Goal: Task Accomplishment & Management: Use online tool/utility

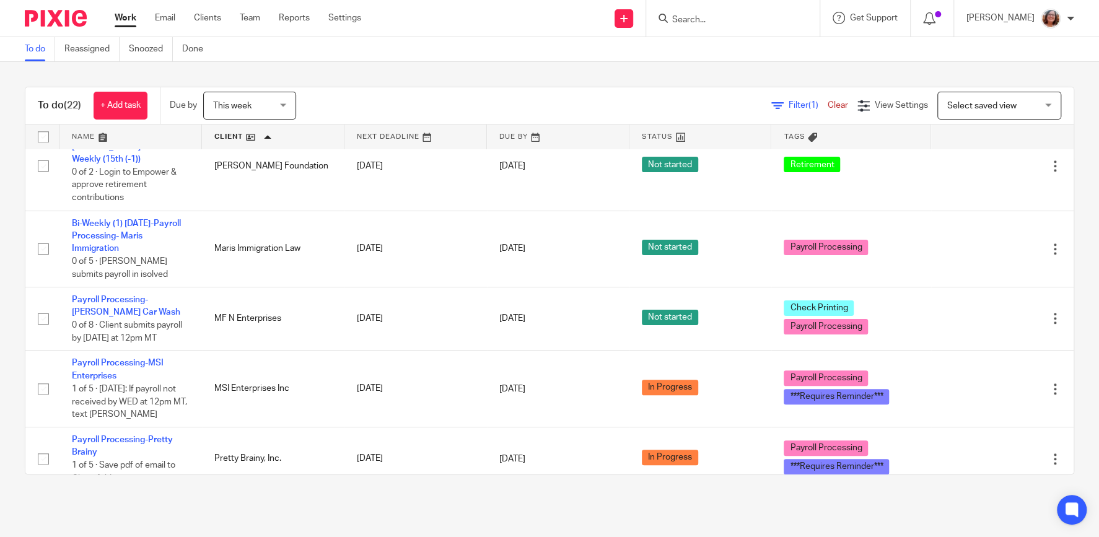
scroll to position [582, 0]
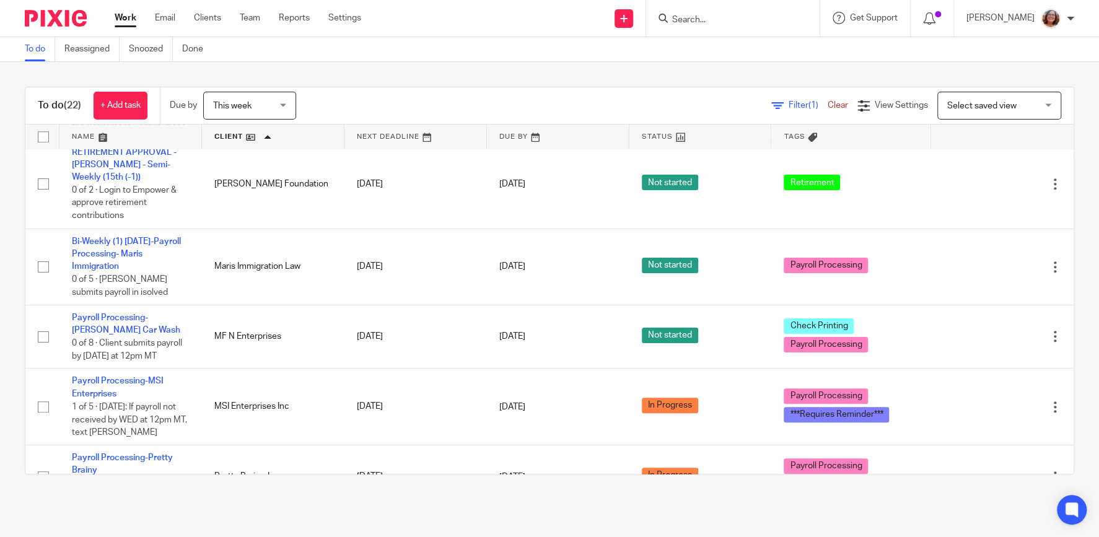
click at [234, 142] on link at bounding box center [273, 136] width 142 height 25
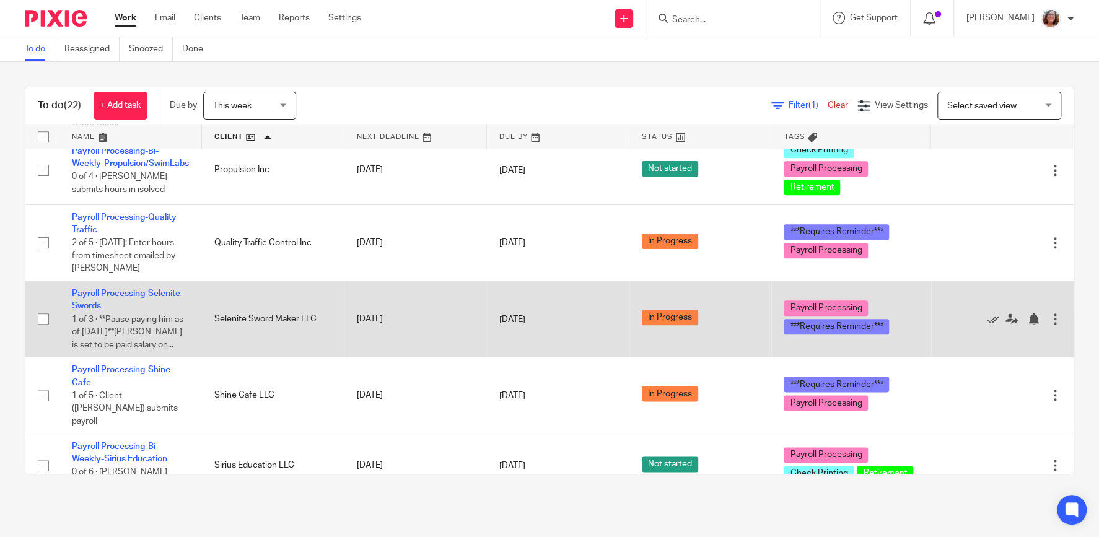
scroll to position [1059, 0]
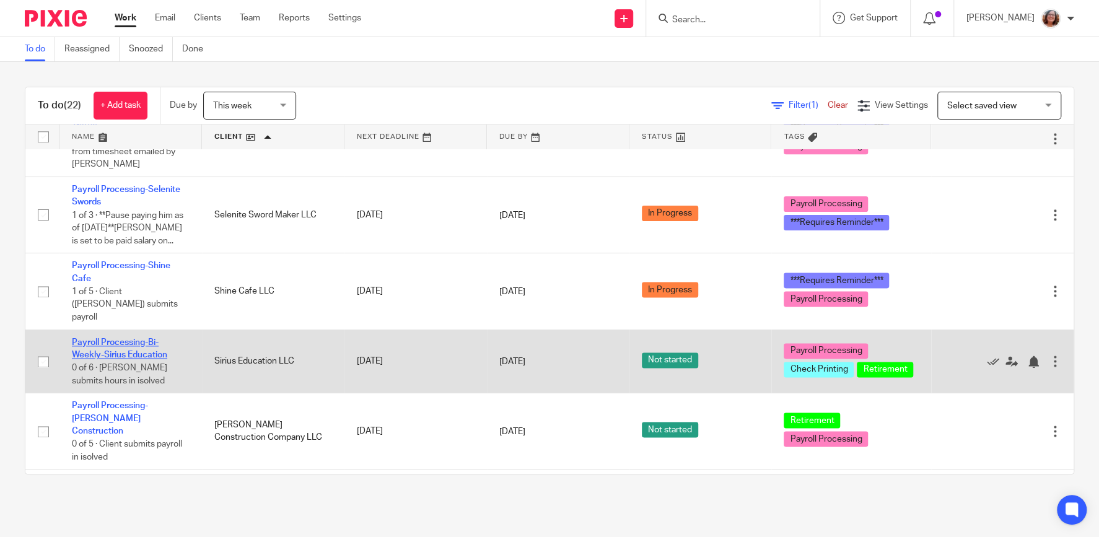
click at [147, 346] on link "Payroll Processing-Bi-Weekly-Sirius Education" at bounding box center [119, 348] width 95 height 21
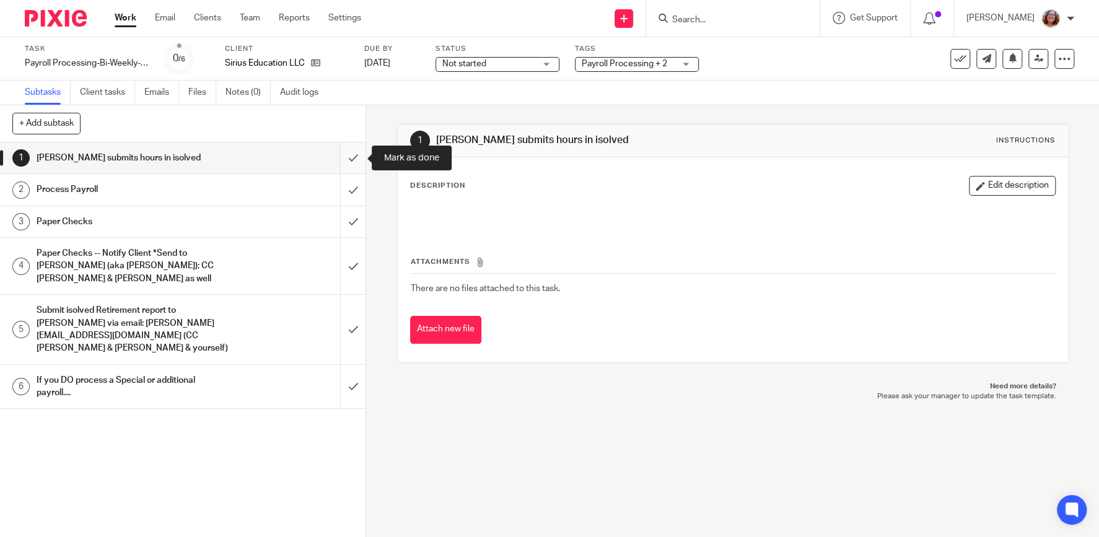
click at [352, 157] on input "submit" at bounding box center [182, 157] width 365 height 31
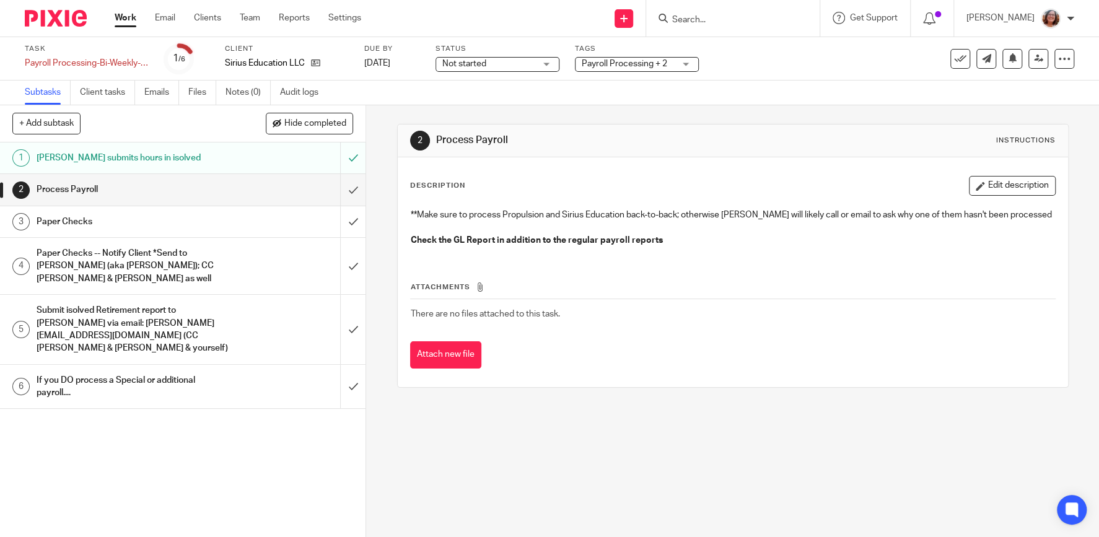
click at [702, 19] on input "Search" at bounding box center [726, 20] width 111 height 11
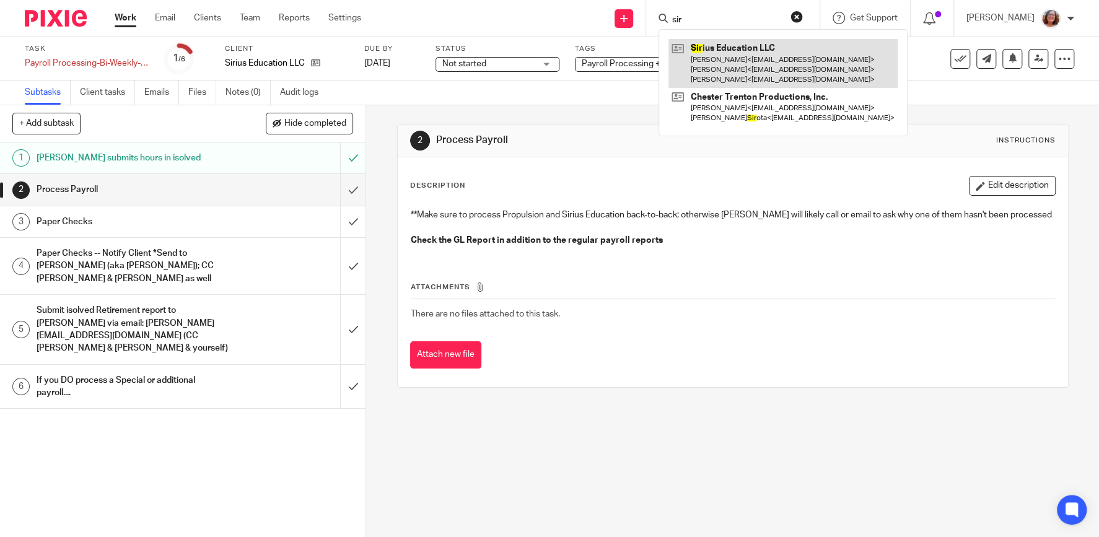
type input "sir"
click at [743, 51] on link at bounding box center [782, 63] width 229 height 49
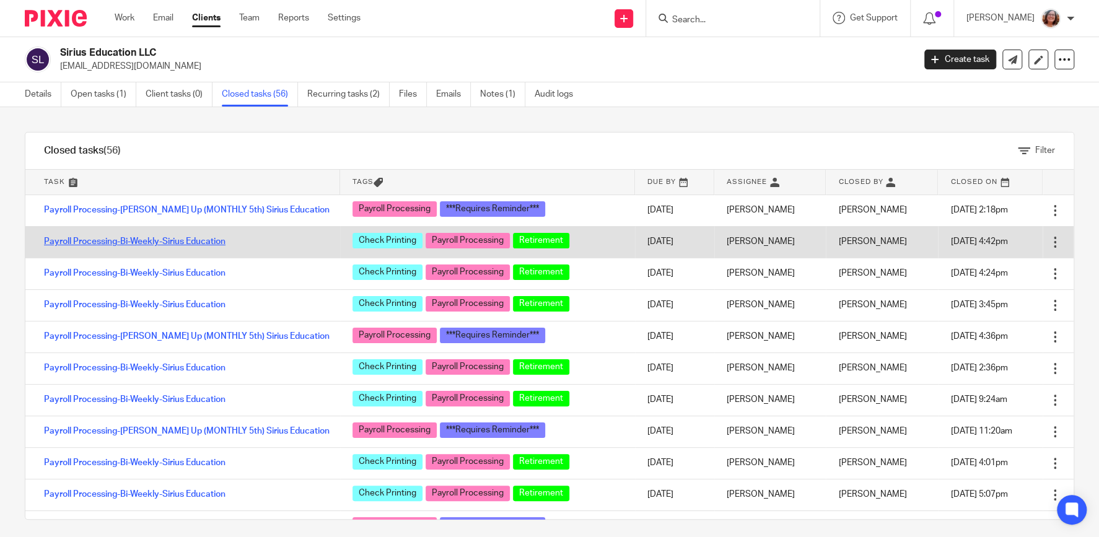
click at [204, 242] on link "Payroll Processing-Bi-Weekly-Sirius Education" at bounding box center [134, 241] width 181 height 9
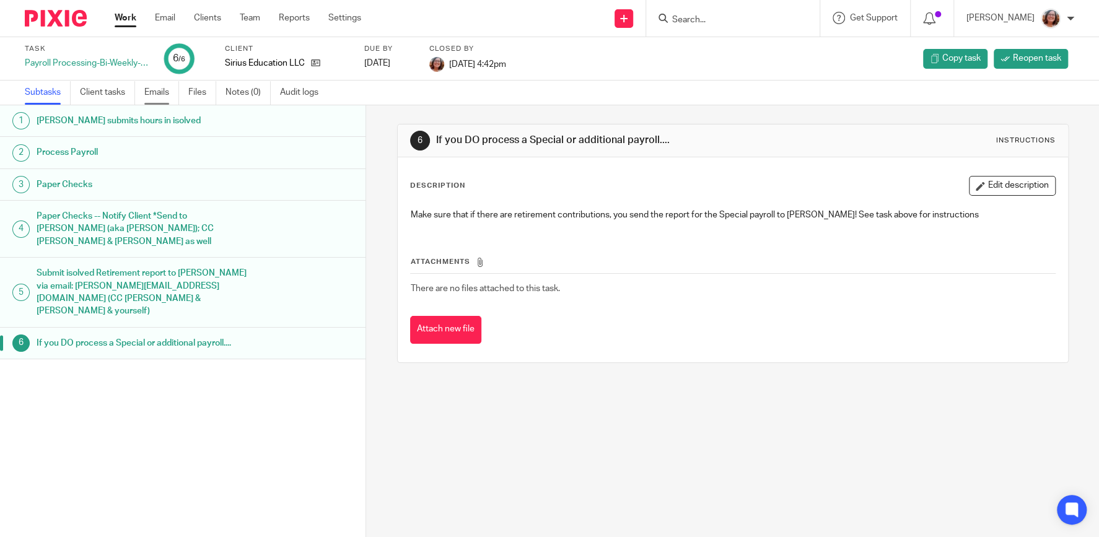
click at [165, 94] on link "Emails" at bounding box center [161, 93] width 35 height 24
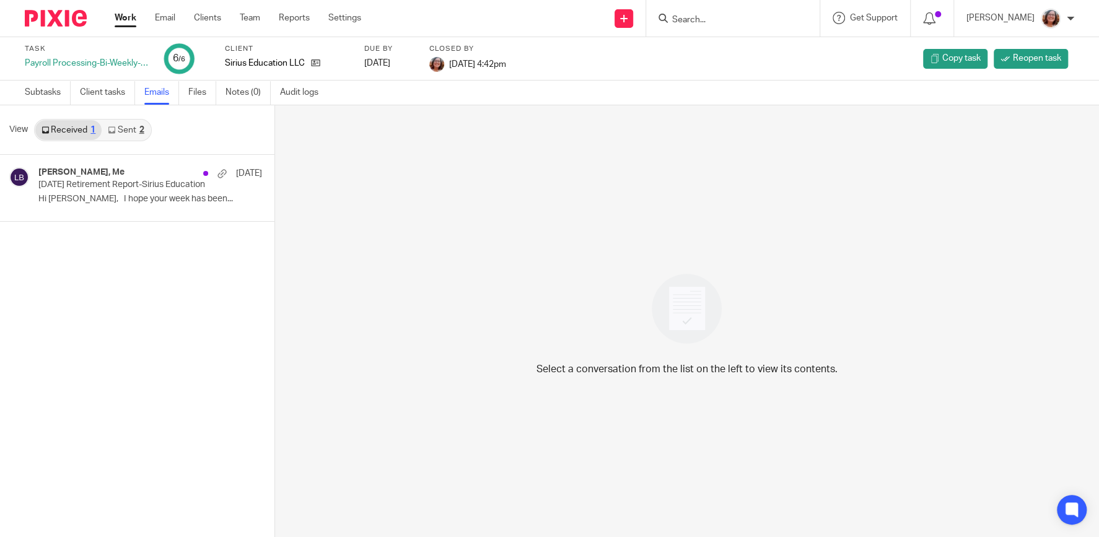
click at [124, 128] on link "Sent 2" at bounding box center [126, 130] width 48 height 20
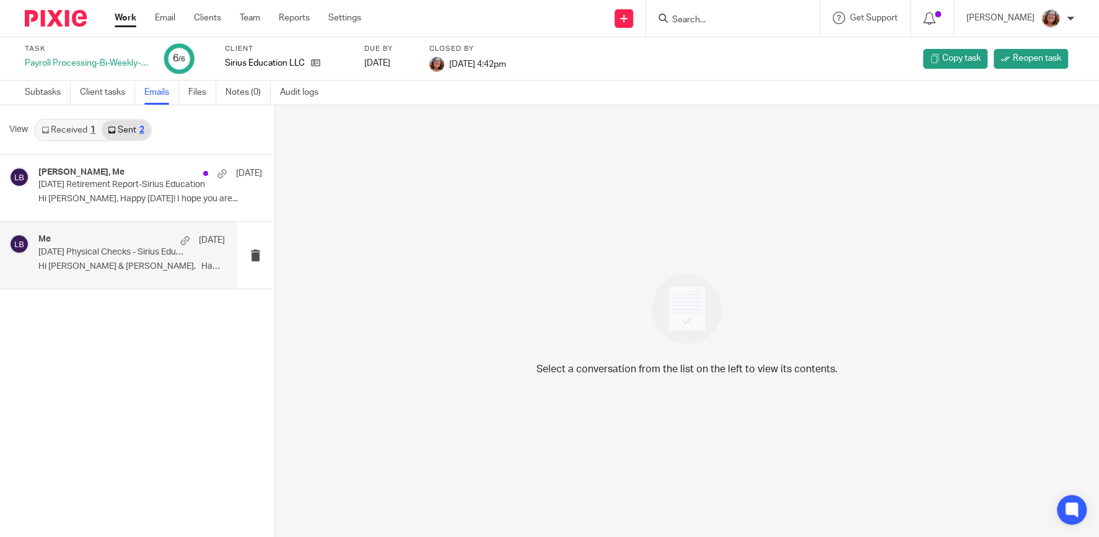
click at [100, 253] on p "10/3/25 Physical Checks - Sirius Education" at bounding box center [112, 252] width 149 height 11
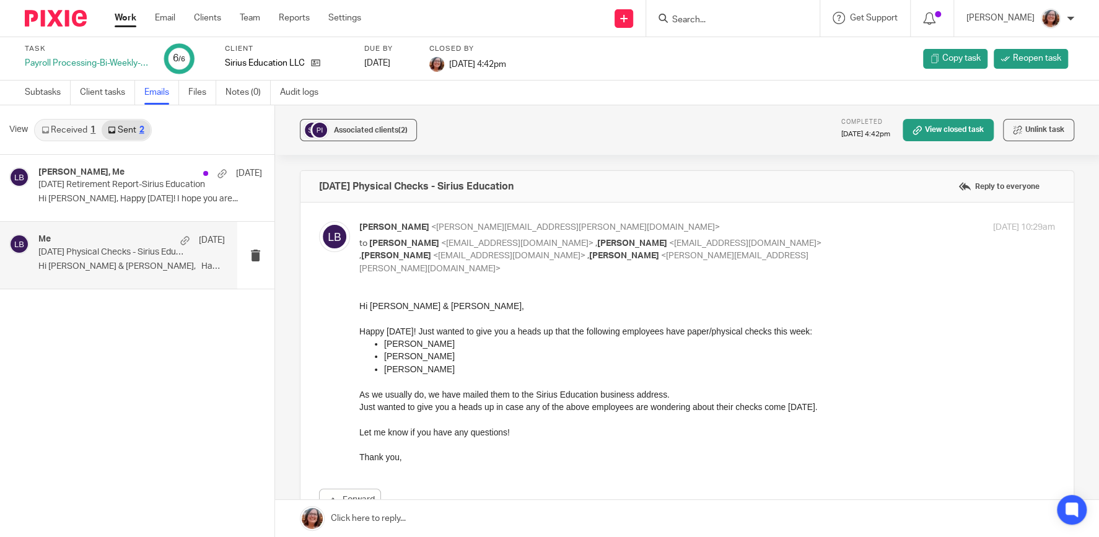
click at [121, 19] on link "Work" at bounding box center [126, 18] width 22 height 12
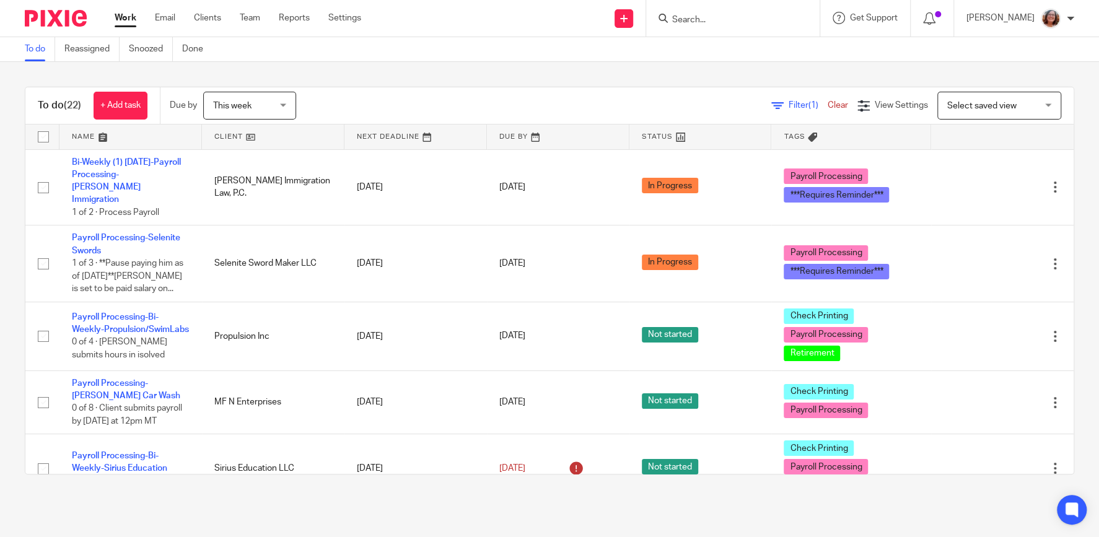
click at [234, 141] on link at bounding box center [273, 136] width 142 height 25
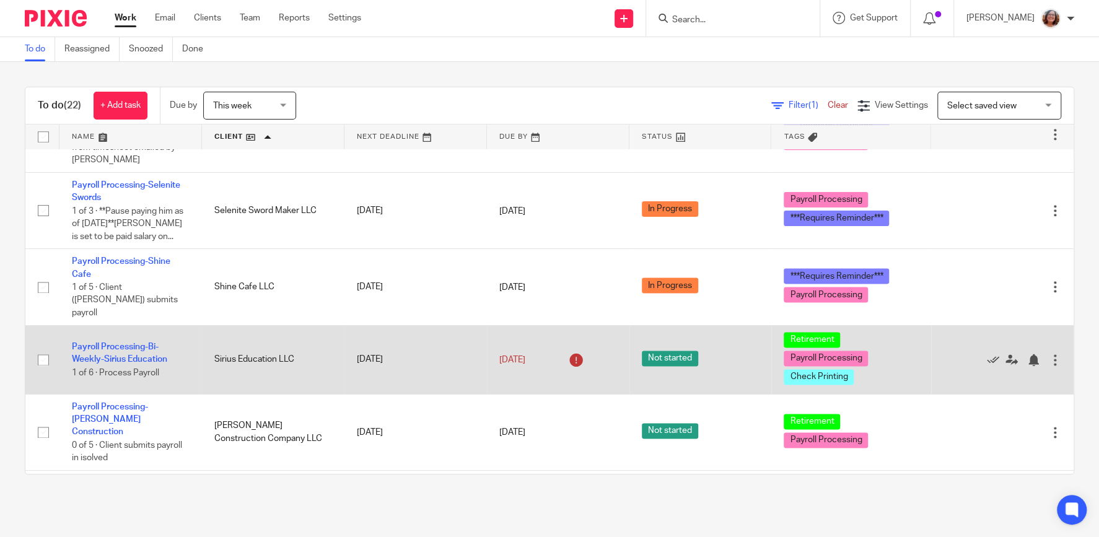
scroll to position [1059, 0]
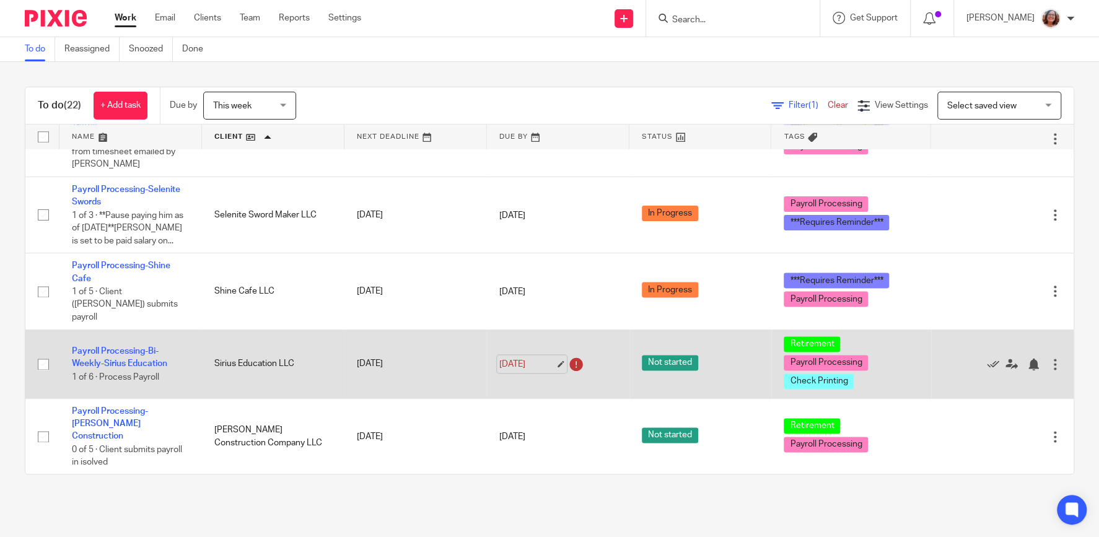
click at [555, 358] on link "Oct 13, 2025" at bounding box center [527, 363] width 56 height 13
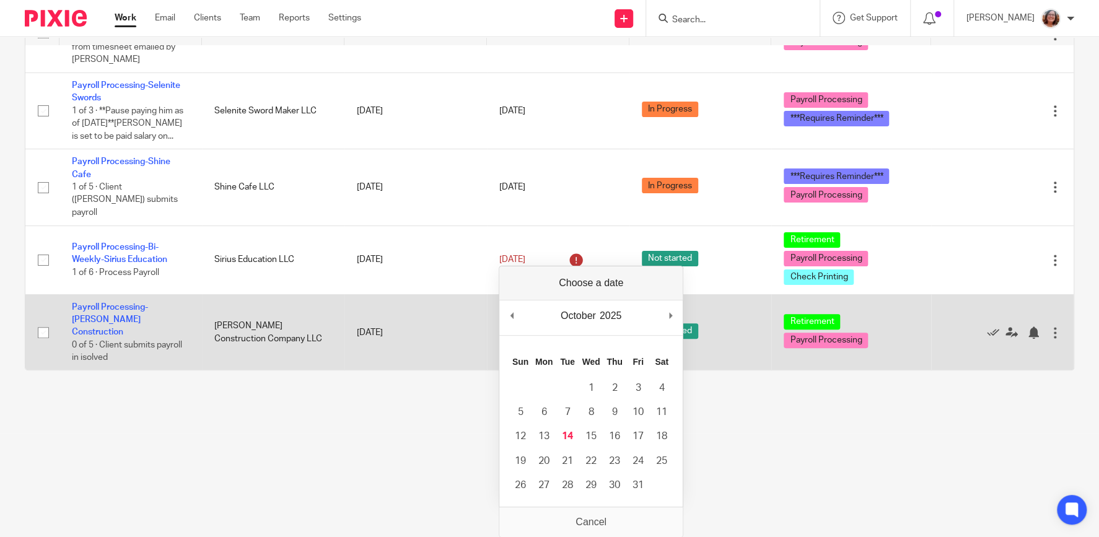
scroll to position [0, 0]
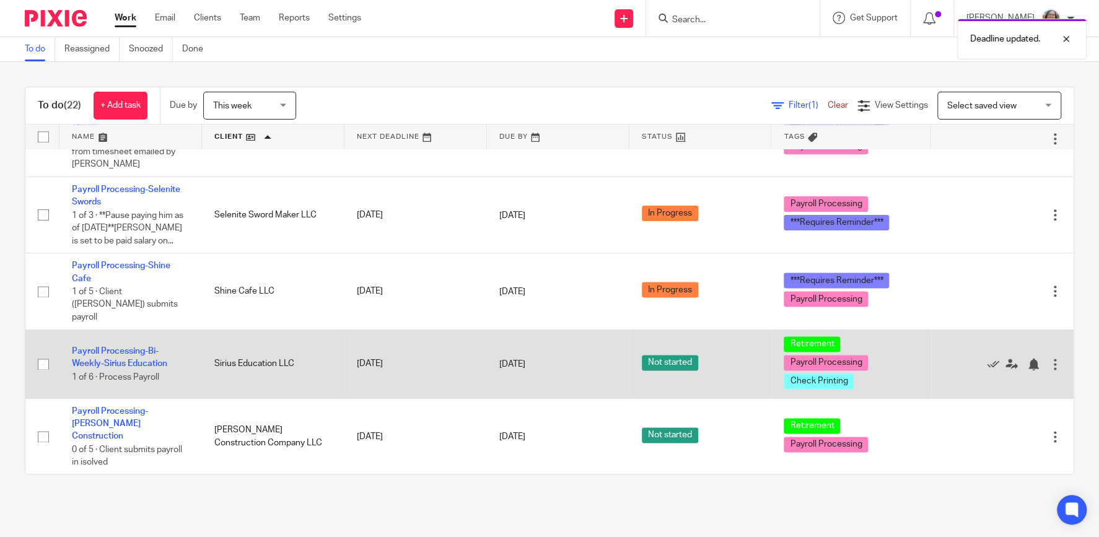
click at [137, 352] on td "Payroll Processing-Bi-Weekly-Sirius Education 1 of 6 · Process Payroll" at bounding box center [130, 363] width 142 height 69
click at [141, 357] on link "Payroll Processing-Bi-Weekly-Sirius Education" at bounding box center [119, 357] width 95 height 21
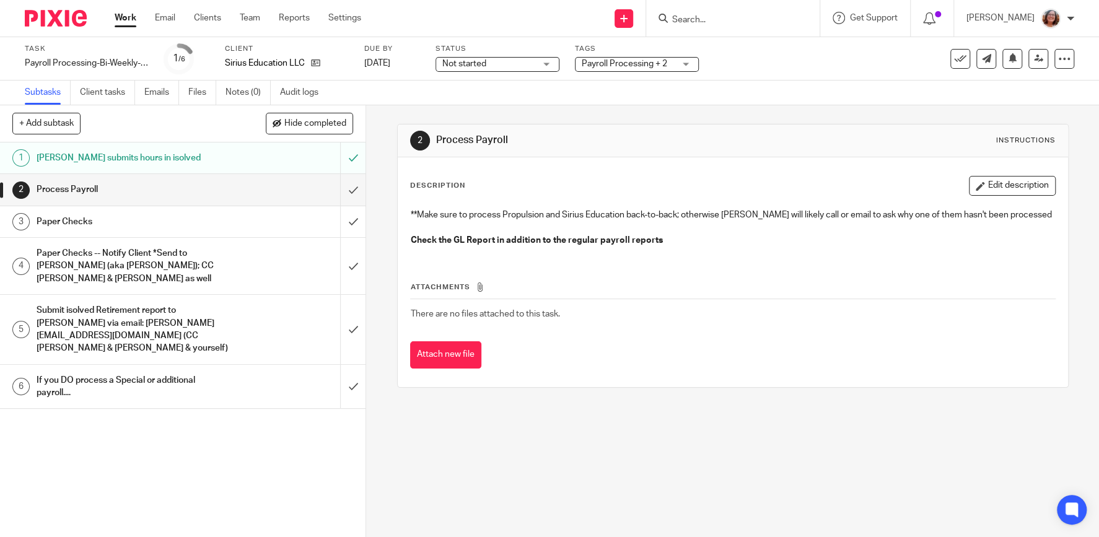
click at [515, 59] on span "Not started" at bounding box center [488, 64] width 93 height 13
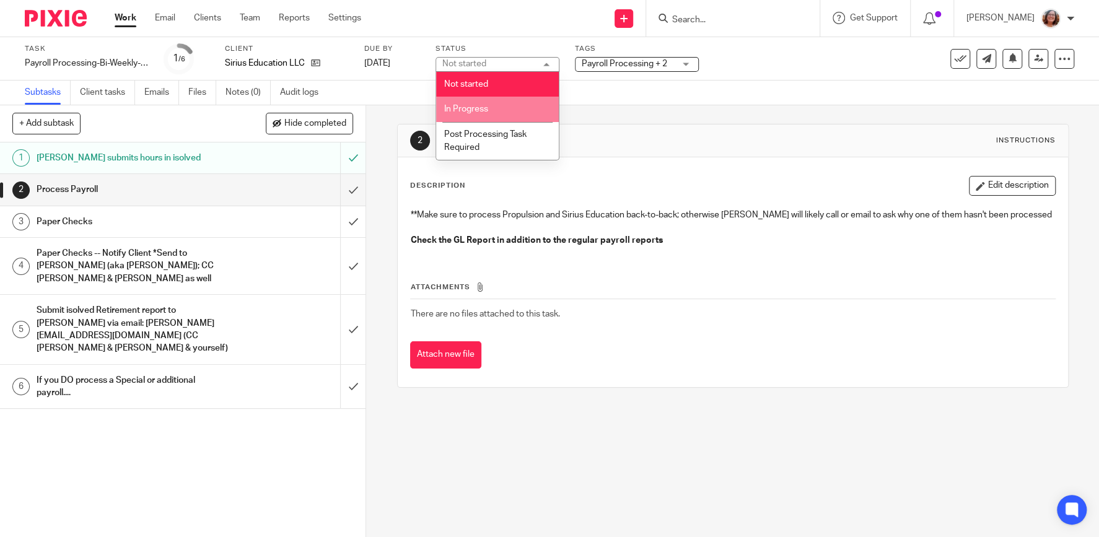
click at [496, 106] on li "In Progress" at bounding box center [497, 109] width 123 height 25
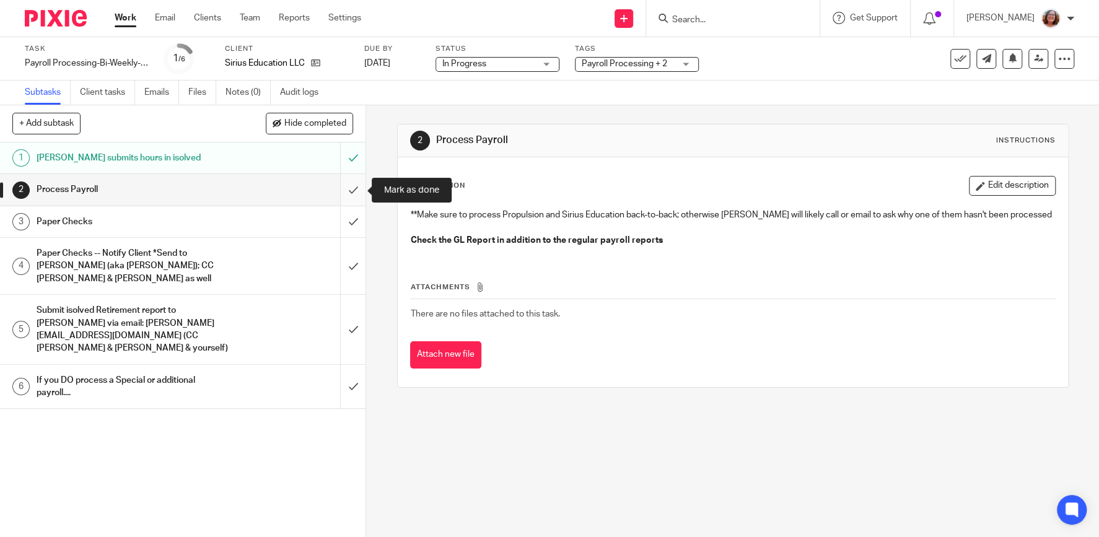
click at [358, 193] on input "submit" at bounding box center [182, 189] width 365 height 31
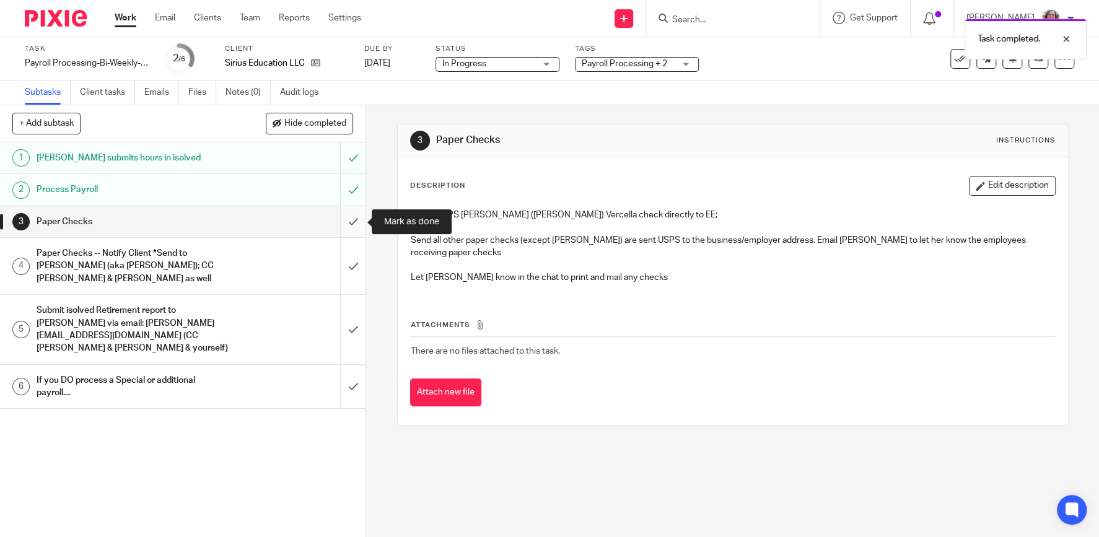
click at [352, 223] on input "submit" at bounding box center [182, 221] width 365 height 31
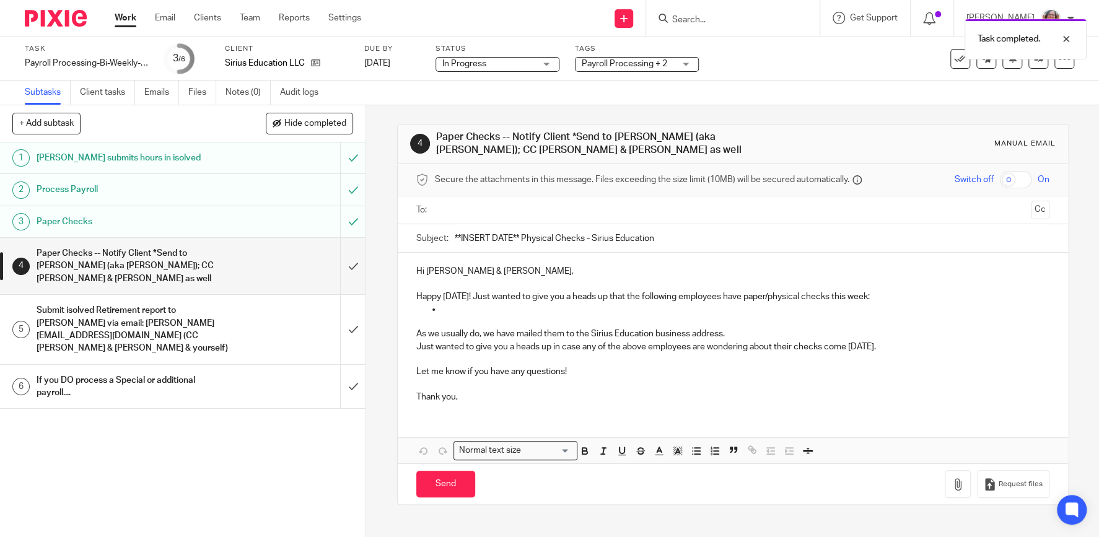
drag, startPoint x: 519, startPoint y: 235, endPoint x: 436, endPoint y: 244, distance: 83.5
click at [455, 244] on input "**INSERT DATE** Physical Checks - Sirius Education" at bounding box center [752, 238] width 595 height 28
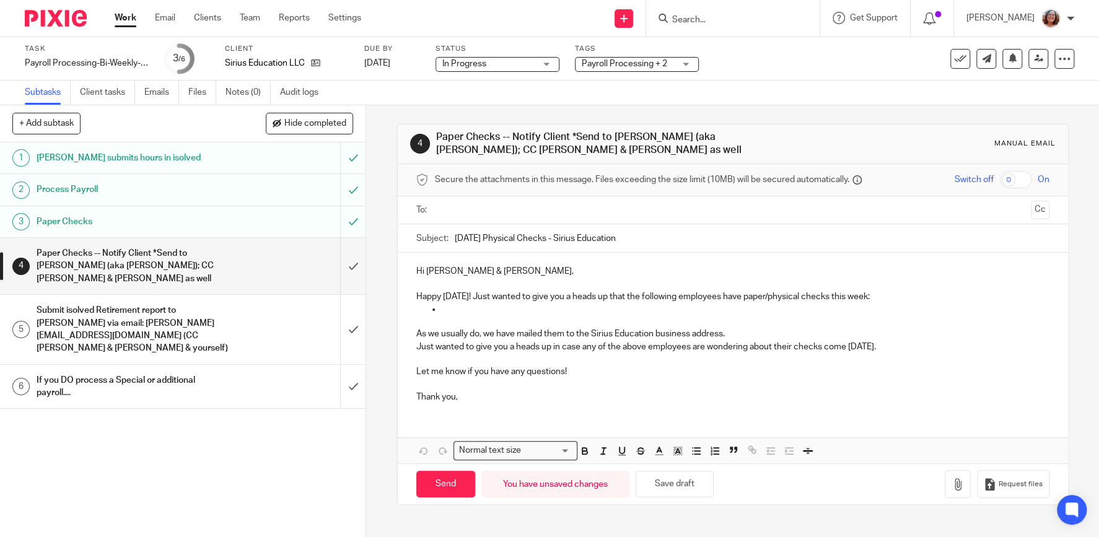
type input "10/17/25 Physical Checks - Sirius Education"
click at [448, 312] on p at bounding box center [745, 309] width 608 height 12
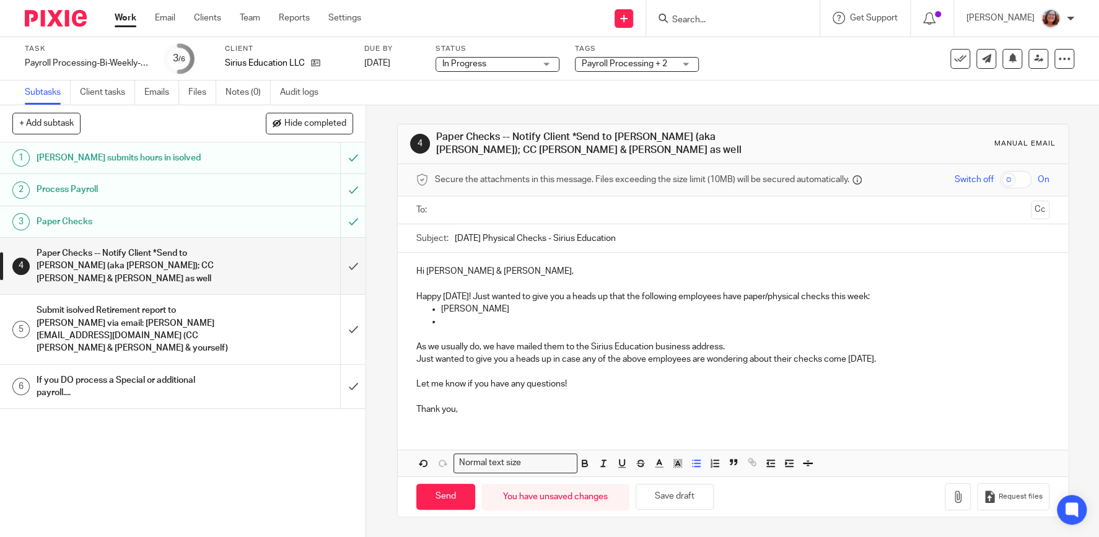
click at [445, 321] on p at bounding box center [745, 321] width 608 height 12
click at [500, 212] on input "text" at bounding box center [732, 210] width 587 height 14
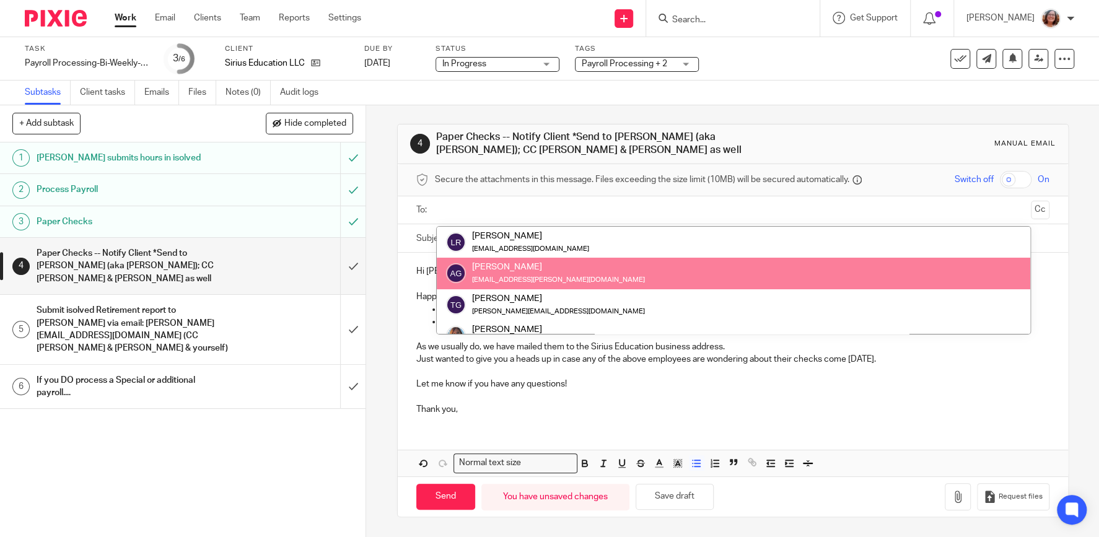
scroll to position [93, 0]
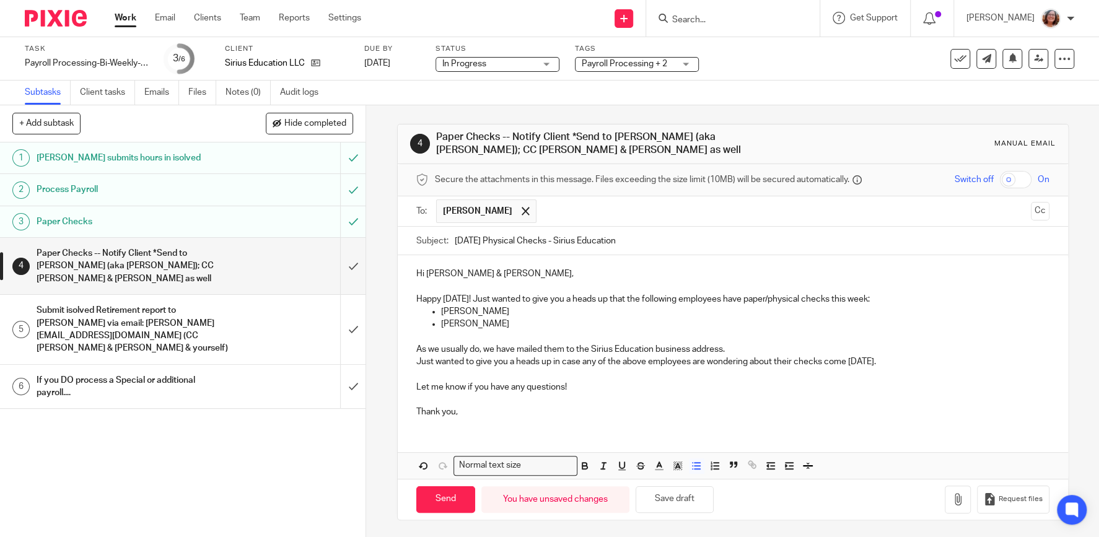
click at [543, 211] on input "text" at bounding box center [784, 211] width 482 height 24
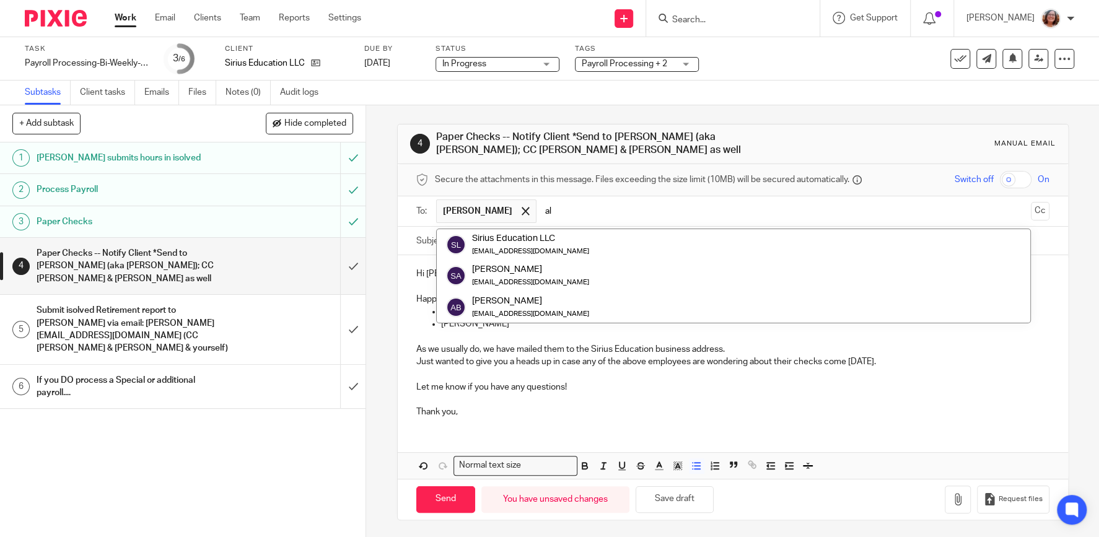
scroll to position [0, 0]
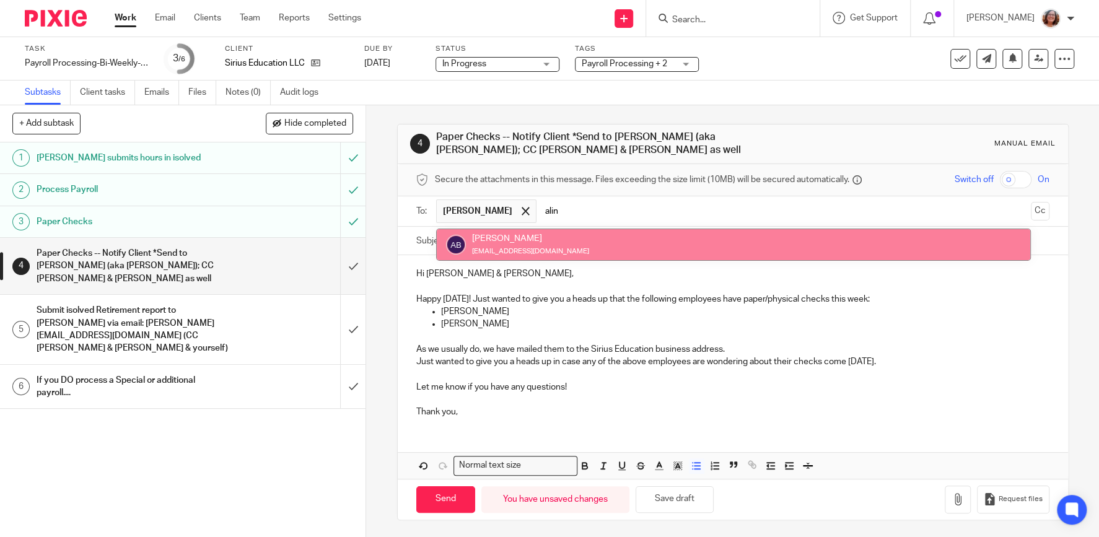
type input "alin"
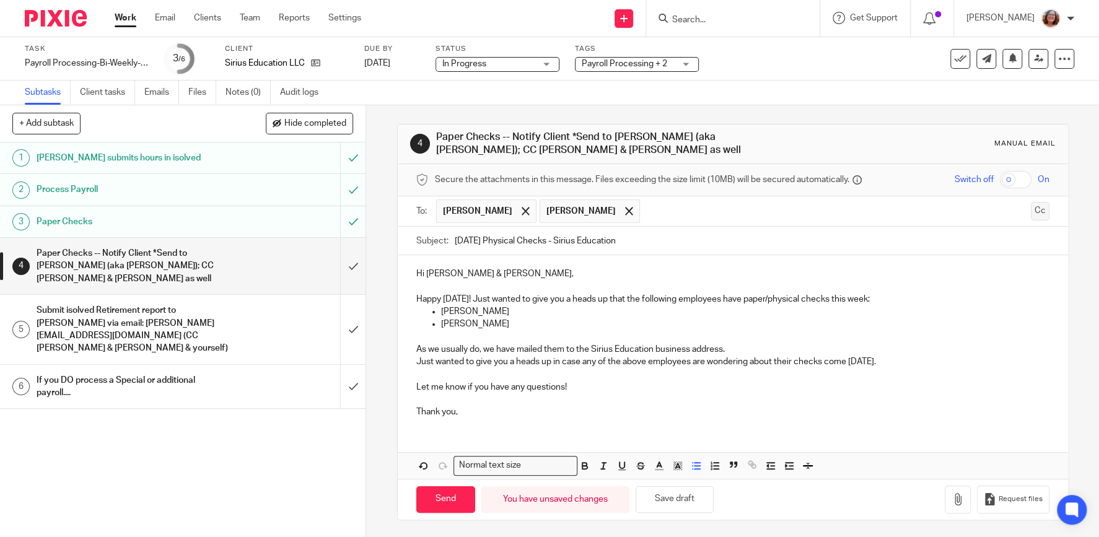
click at [1035, 207] on button "Cc" at bounding box center [1040, 211] width 19 height 19
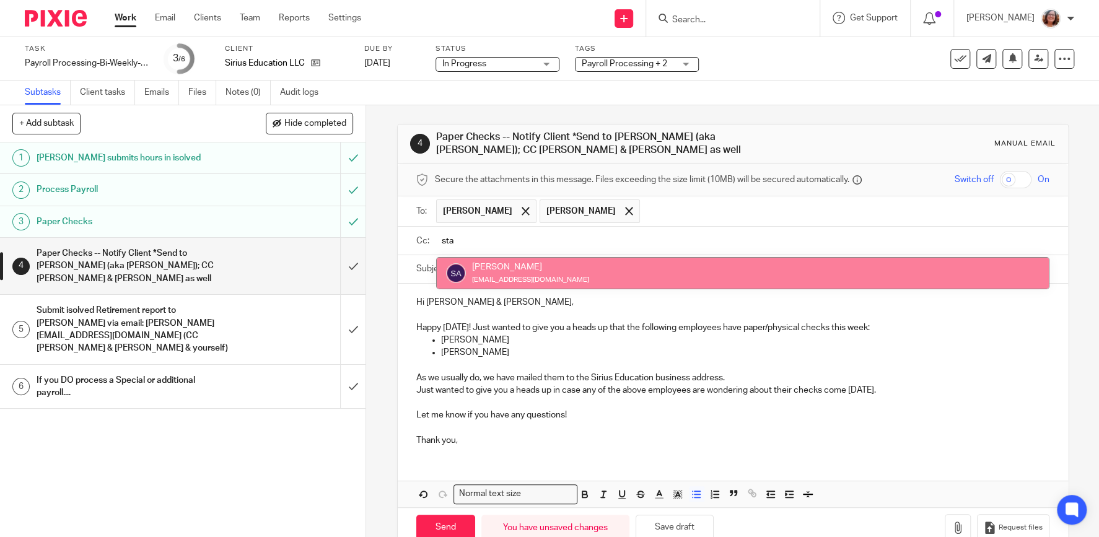
type input "sta"
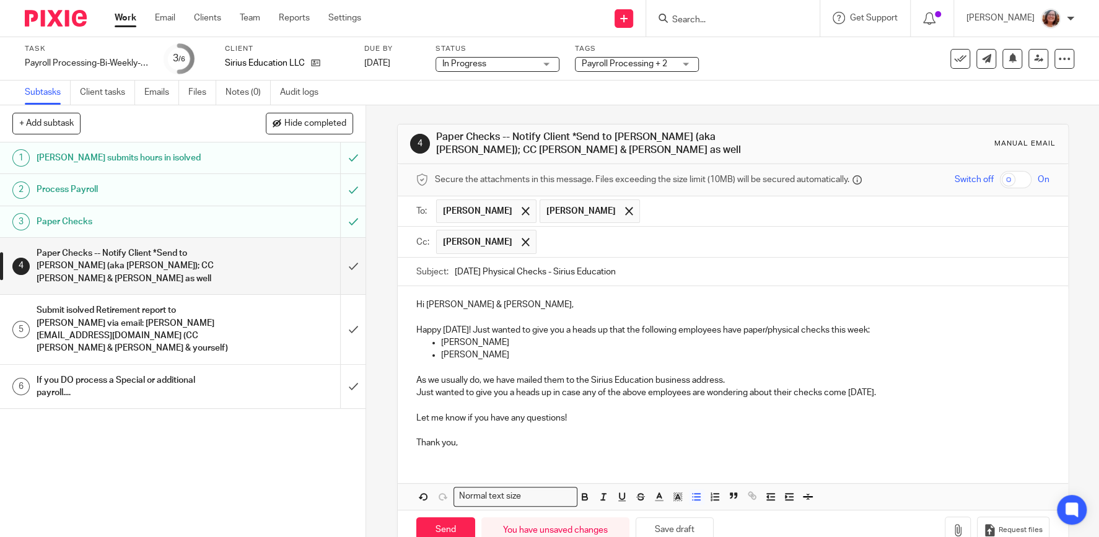
click at [577, 245] on input "text" at bounding box center [793, 242] width 501 height 24
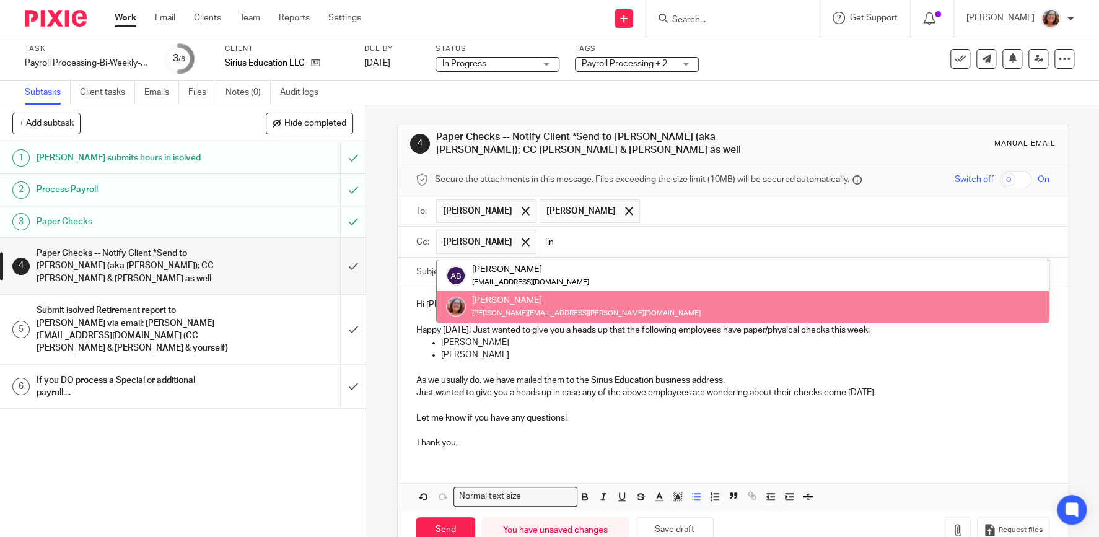
type input "lin"
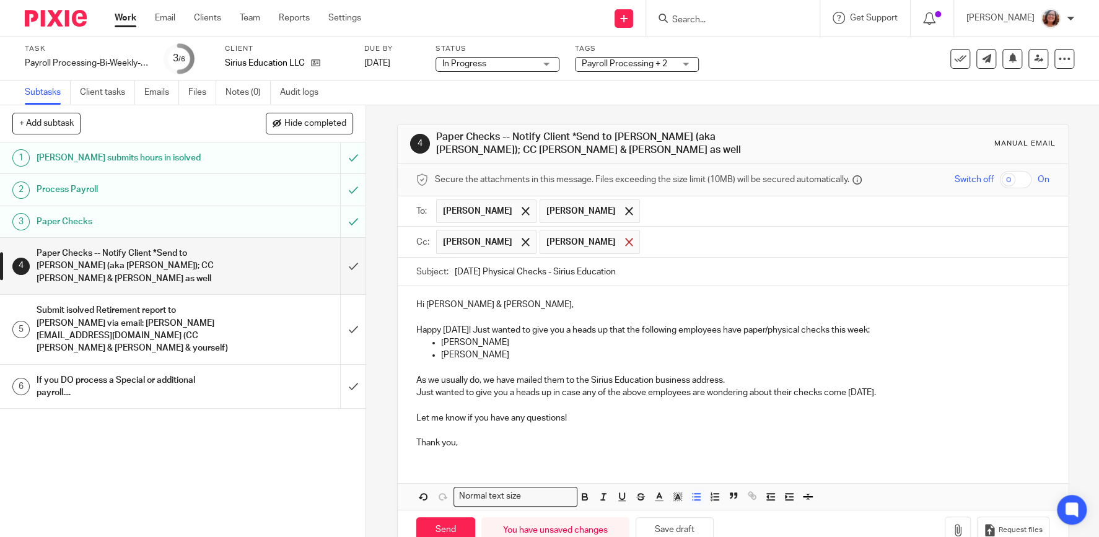
click at [625, 242] on span at bounding box center [629, 242] width 8 height 8
click at [450, 533] on input "Send" at bounding box center [445, 530] width 59 height 27
type input "Sent"
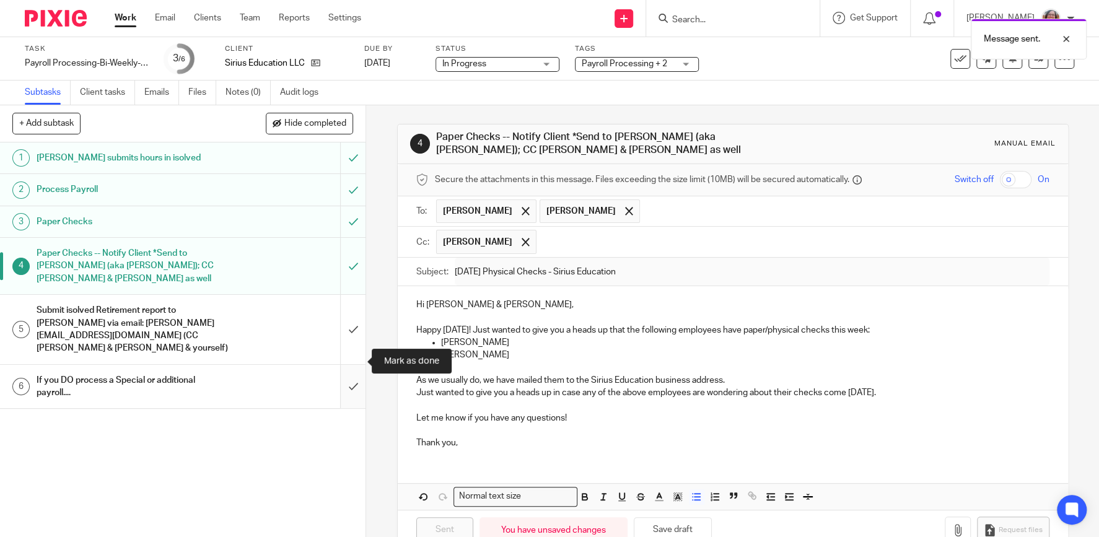
click at [356, 365] on input "submit" at bounding box center [182, 387] width 365 height 44
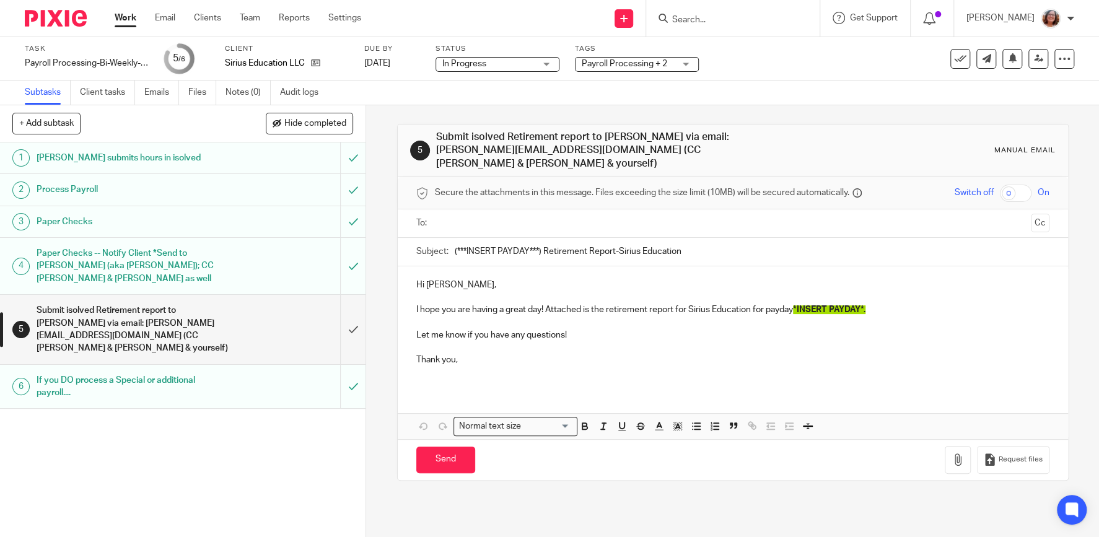
click at [126, 19] on link "Work" at bounding box center [126, 18] width 22 height 12
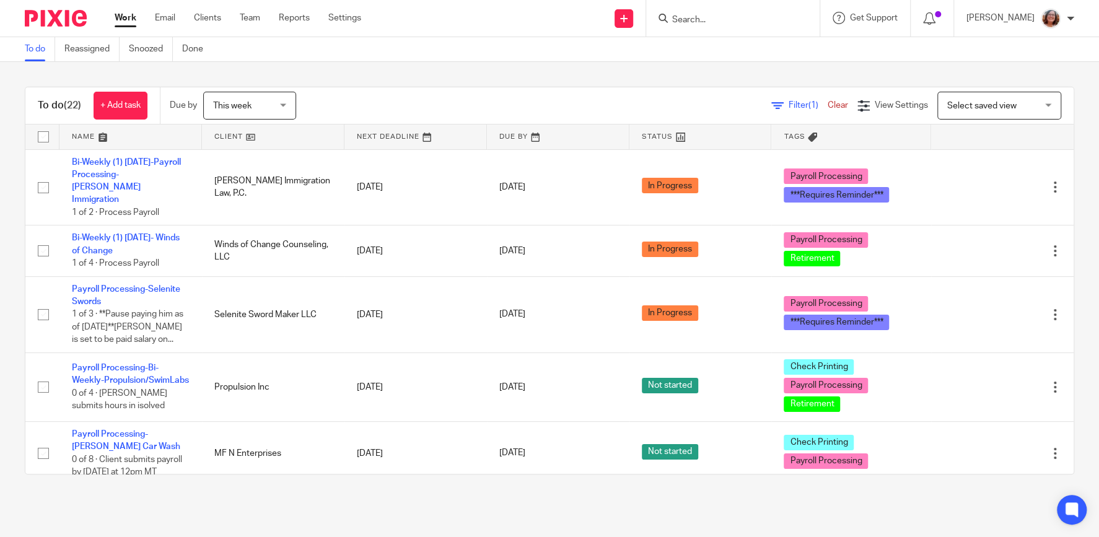
click at [221, 136] on link at bounding box center [273, 136] width 142 height 25
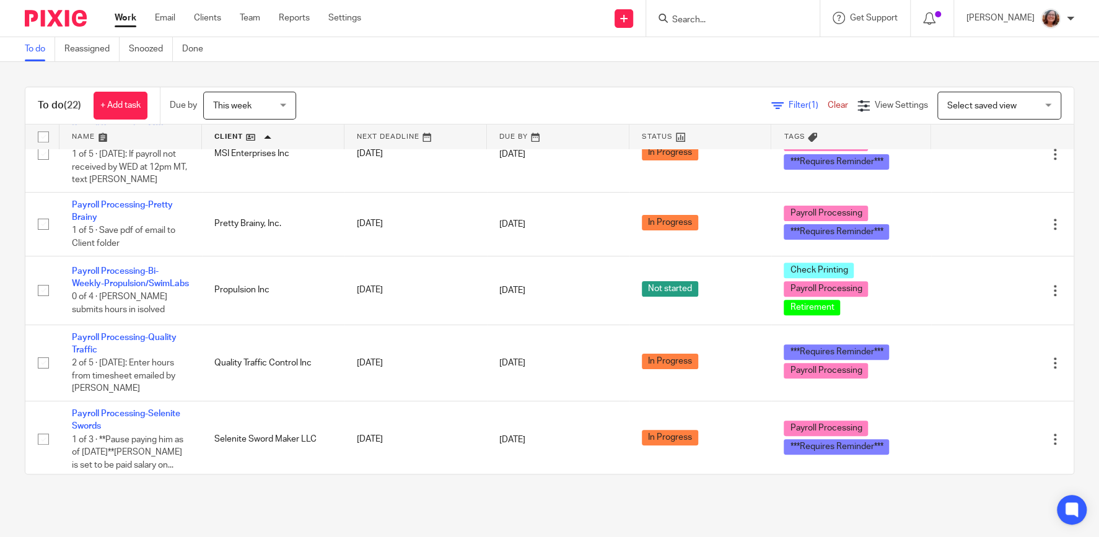
scroll to position [847, 0]
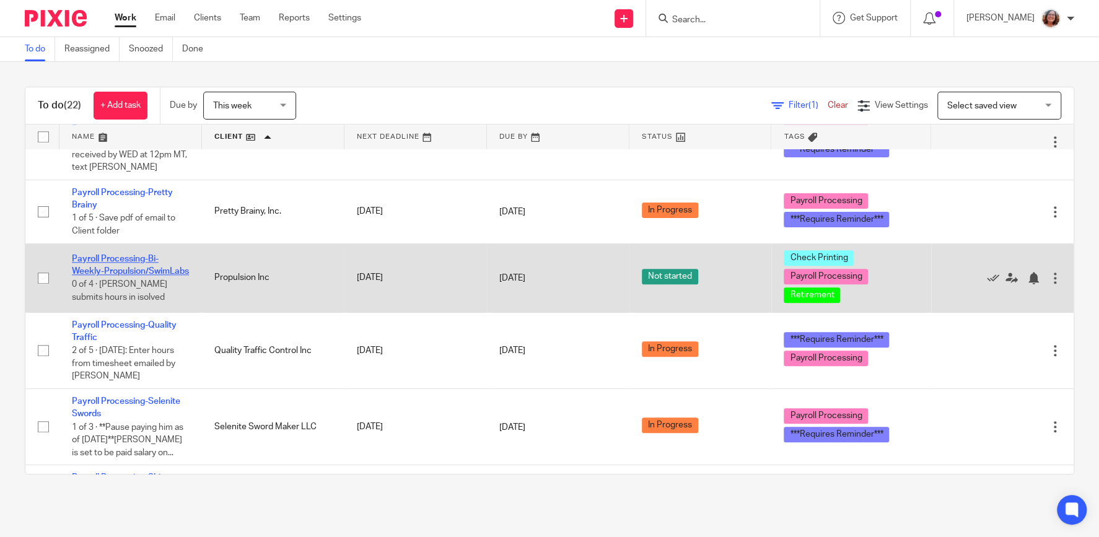
click at [103, 265] on link "Payroll Processing-Bi-Weekly-Propulsion/SwimLabs" at bounding box center [130, 265] width 117 height 21
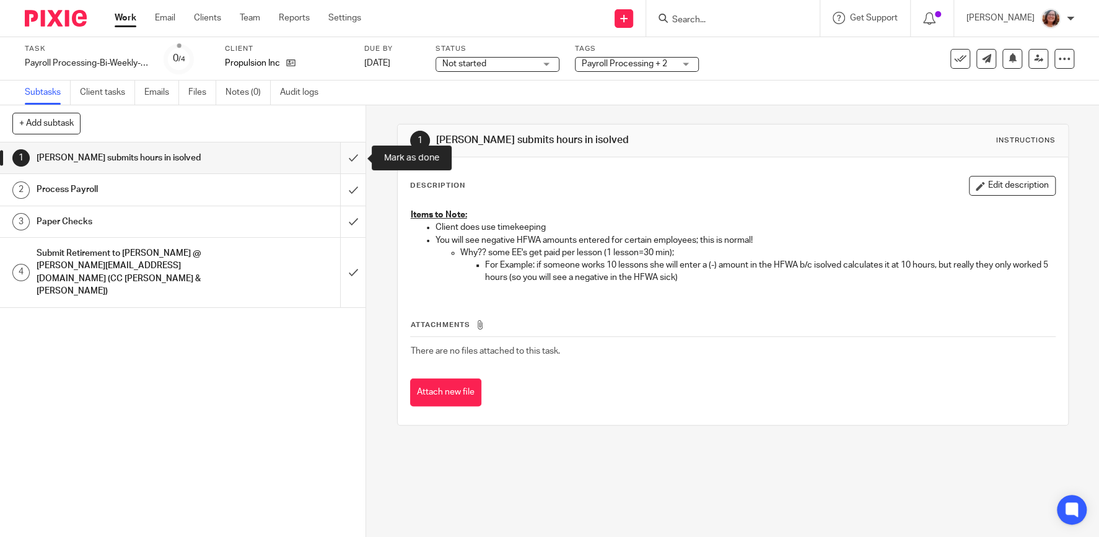
click at [351, 160] on input "submit" at bounding box center [182, 157] width 365 height 31
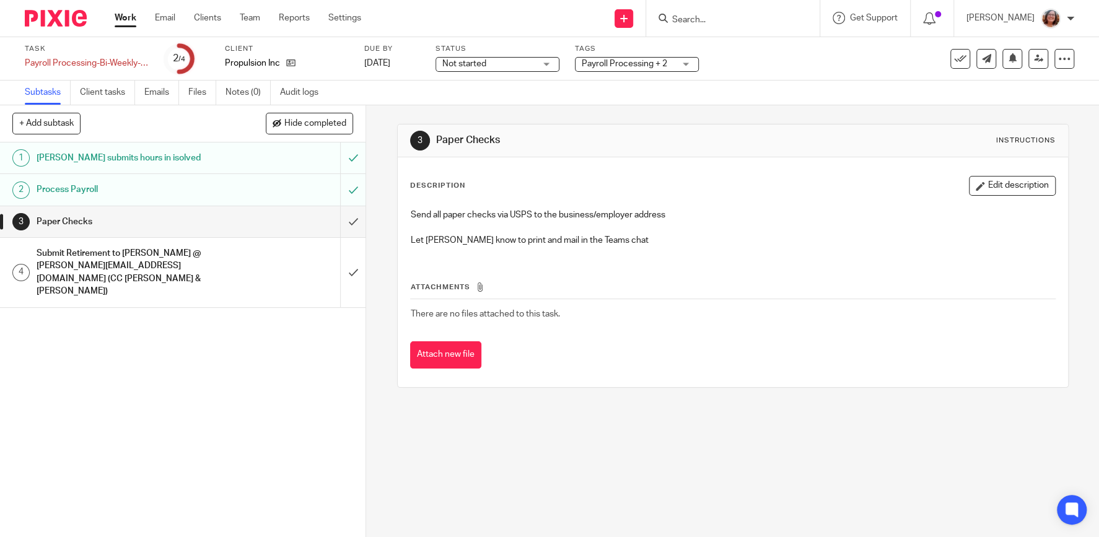
click at [218, 198] on h1 "Process Payroll" at bounding box center [134, 189] width 194 height 19
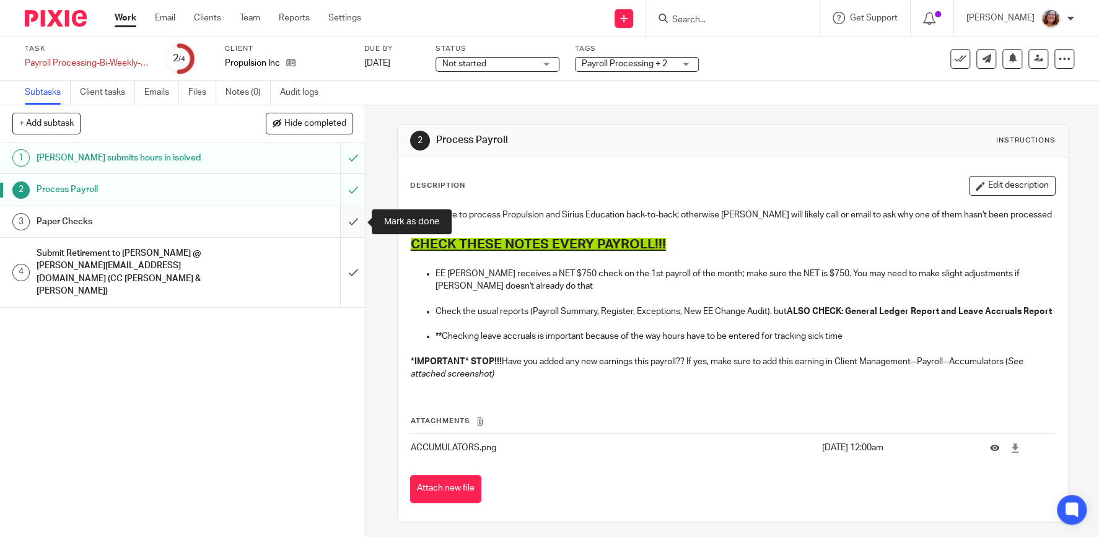
click at [352, 219] on input "submit" at bounding box center [182, 221] width 365 height 31
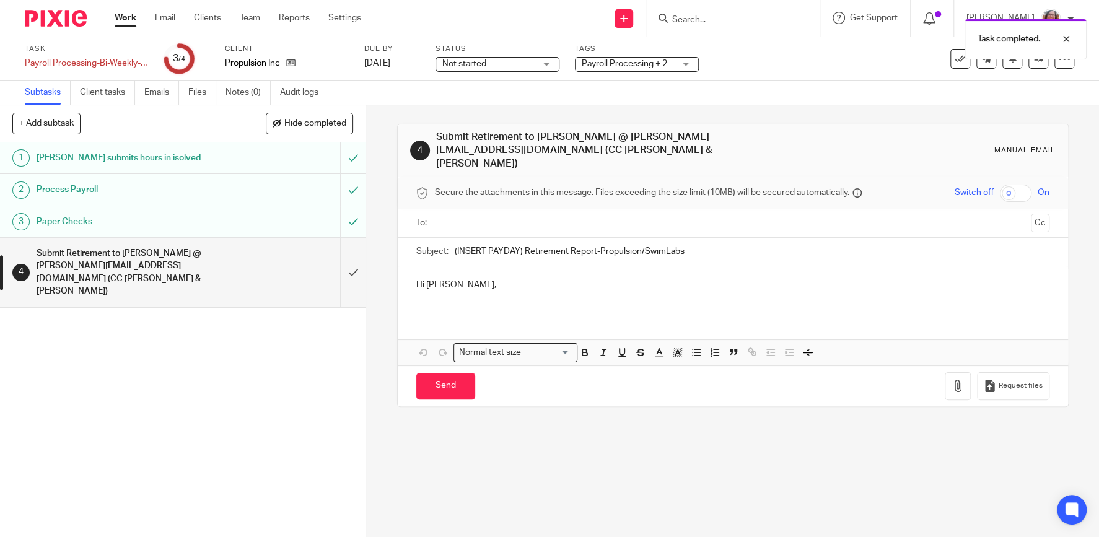
click at [527, 60] on span "Not started" at bounding box center [488, 64] width 93 height 13
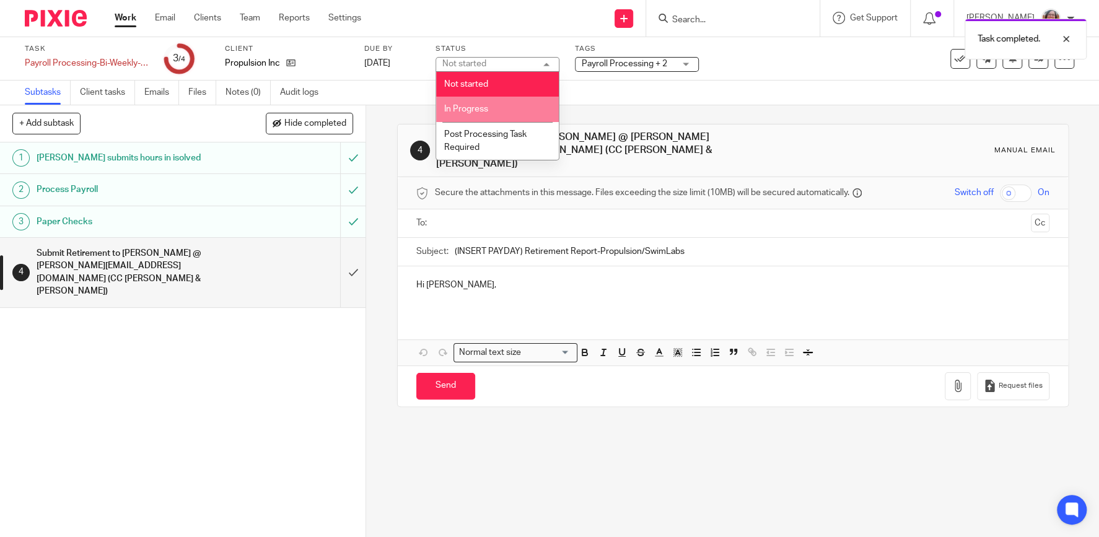
click at [499, 107] on li "In Progress" at bounding box center [497, 109] width 123 height 25
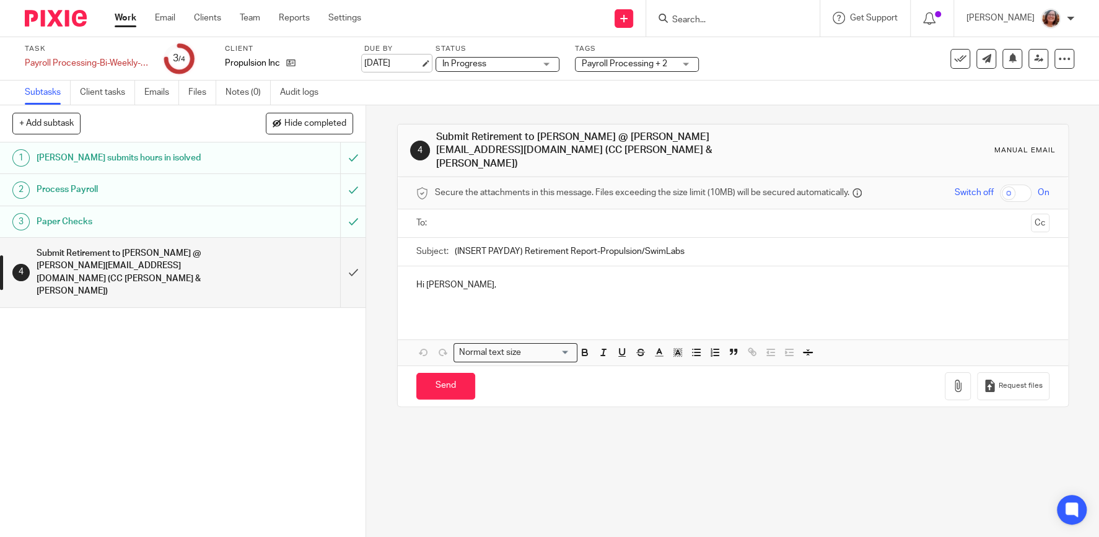
click at [420, 63] on link "[DATE]" at bounding box center [392, 63] width 56 height 13
click at [126, 19] on link "Work" at bounding box center [126, 18] width 22 height 12
